Goal: Transaction & Acquisition: Purchase product/service

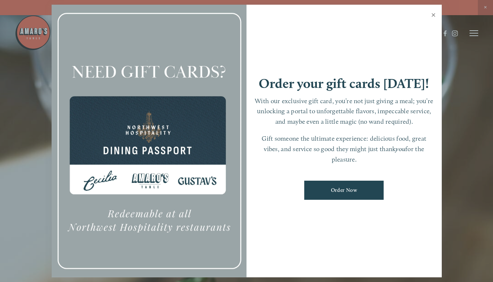
click at [433, 10] on link "Close" at bounding box center [434, 16] width 14 height 20
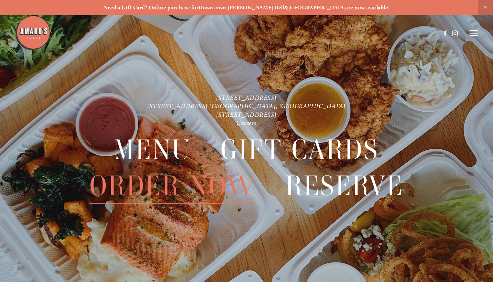
click at [212, 179] on span "Order Now" at bounding box center [172, 186] width 166 height 36
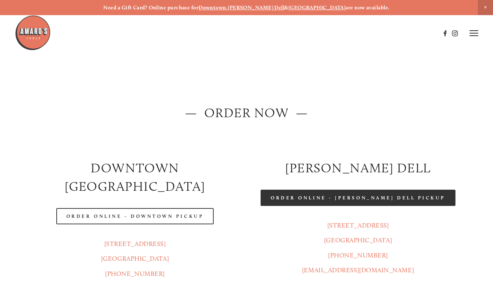
click at [363, 196] on link "Order Online - [PERSON_NAME] Dell Pickup" at bounding box center [358, 198] width 195 height 16
